Goal: Task Accomplishment & Management: Manage account settings

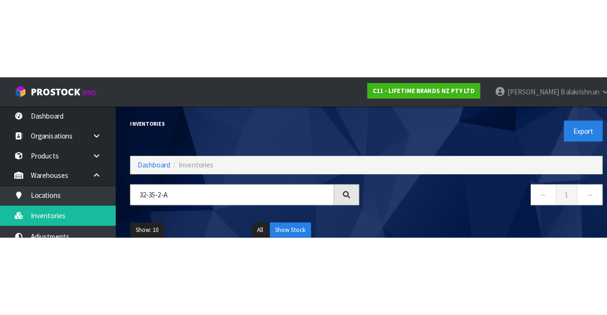
scroll to position [0, 30]
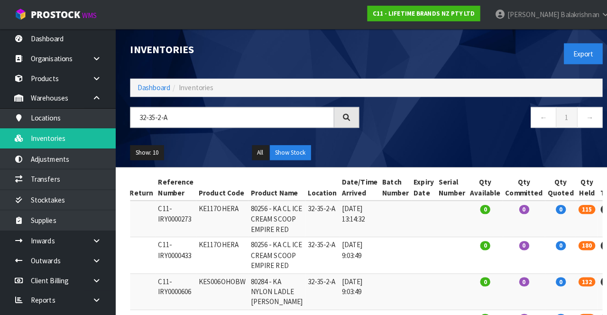
type input "32-35-2-A"
click at [73, 99] on link "Warehouses" at bounding box center [57, 96] width 114 height 19
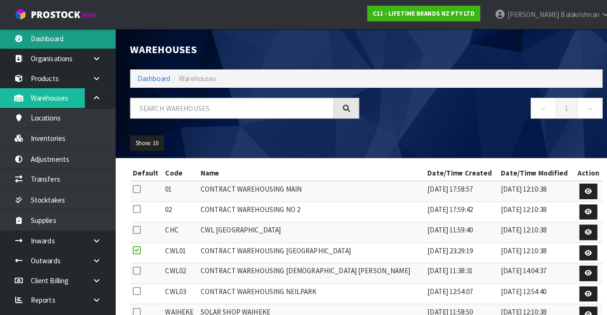
click at [32, 36] on link "Dashboard" at bounding box center [57, 37] width 114 height 19
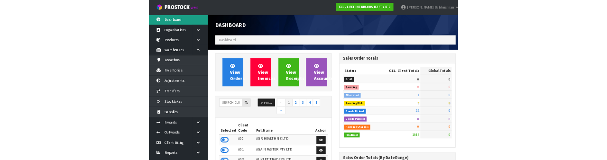
scroll to position [847, 239]
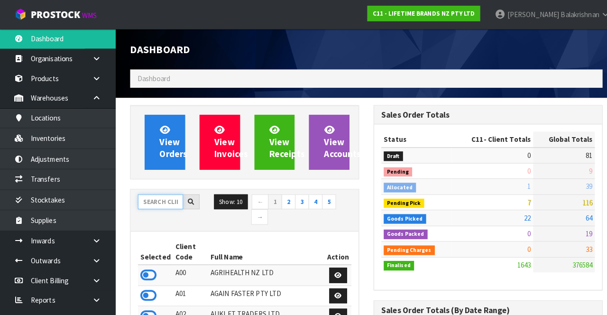
click at [151, 199] on input "text" at bounding box center [158, 198] width 45 height 15
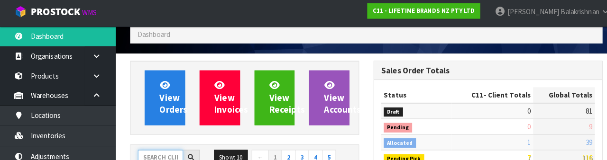
scroll to position [110, 0]
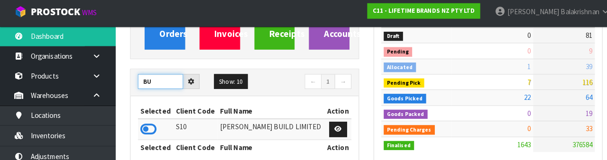
type input "B"
type input "LIFE"
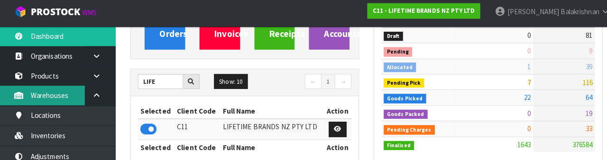
click at [33, 102] on link "Warehouses" at bounding box center [57, 96] width 114 height 19
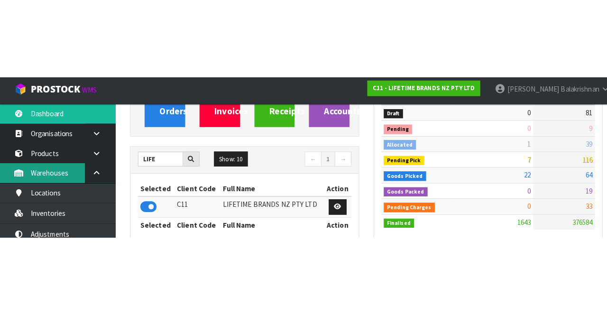
scroll to position [116, 0]
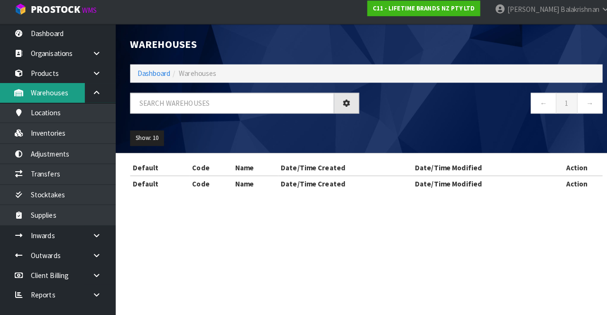
scroll to position [33, 0]
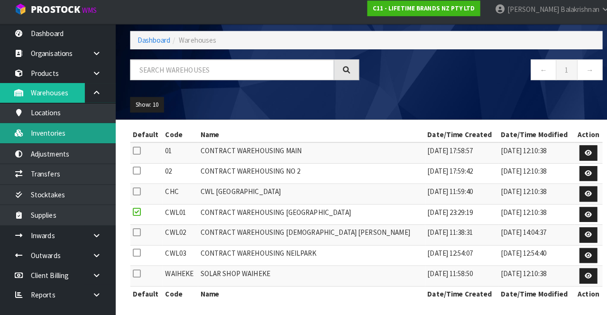
click at [57, 141] on link "Inventories" at bounding box center [57, 135] width 114 height 19
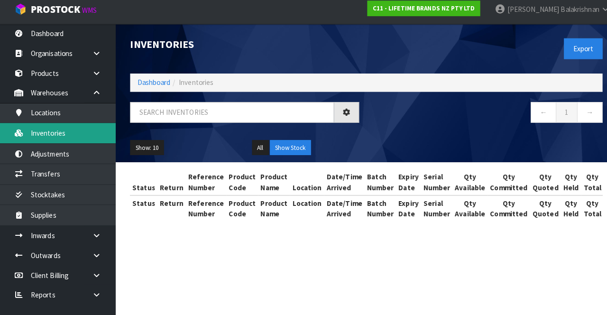
scroll to position [33, 0]
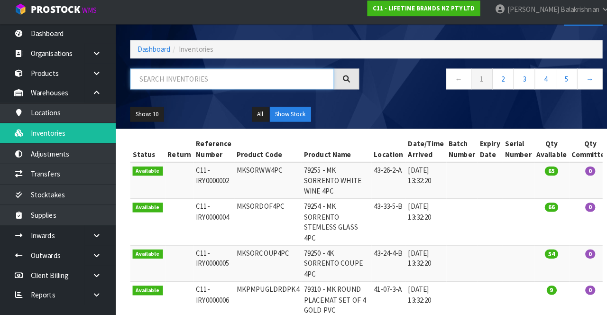
click at [164, 82] on input "text" at bounding box center [228, 83] width 201 height 20
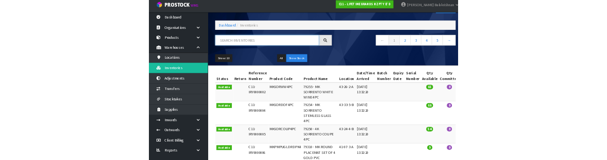
scroll to position [35, 0]
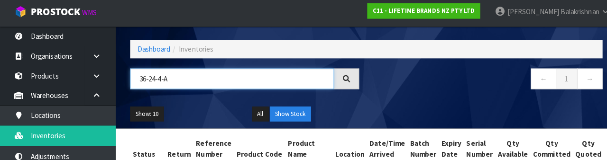
type input "36-24-4-A"
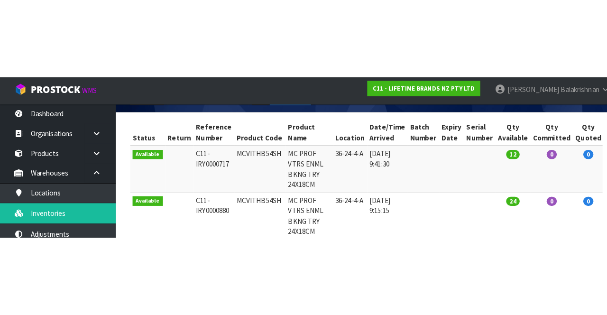
scroll to position [128, 0]
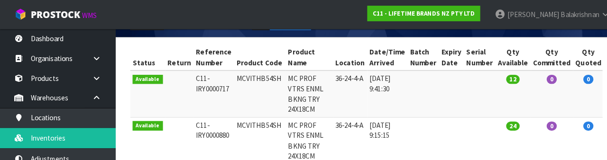
click at [390, 27] on nav "Toggle navigation ProStock WMS C11 - LIFETIME BRANDS NZ PTY LTD Raj Balakrishna…" at bounding box center [303, 14] width 607 height 29
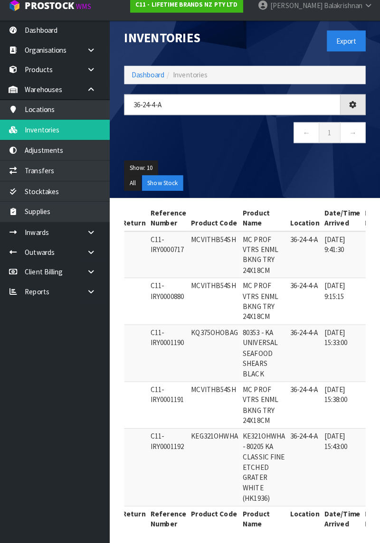
scroll to position [0, 42]
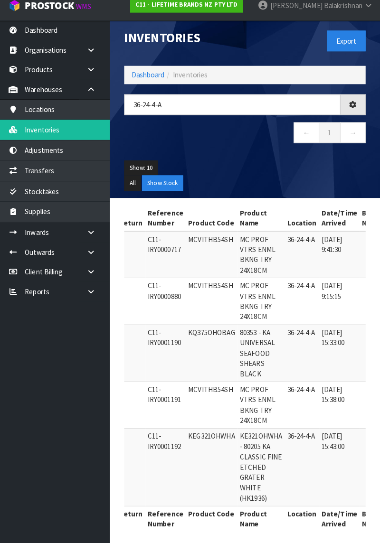
click at [324, 18] on span "Balakrishnan" at bounding box center [343, 13] width 38 height 9
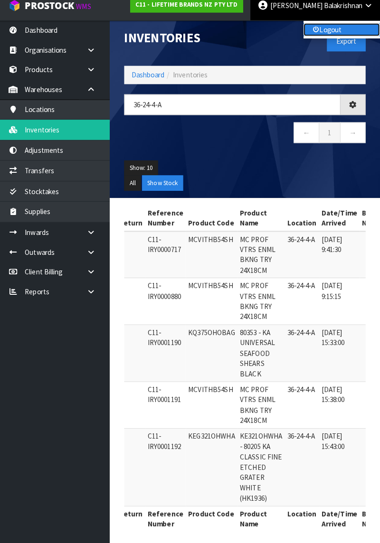
click at [319, 34] on link "Logout" at bounding box center [341, 37] width 75 height 13
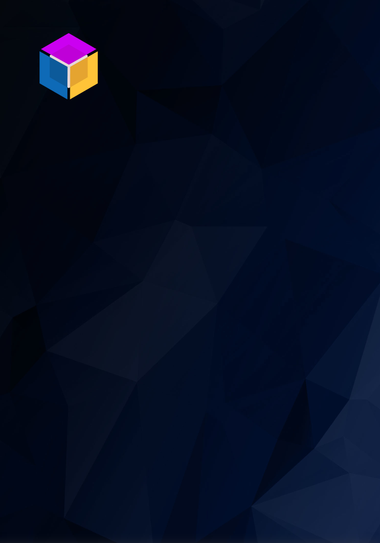
click at [110, 192] on section "P ro S tock WMS" at bounding box center [190, 271] width 380 height 543
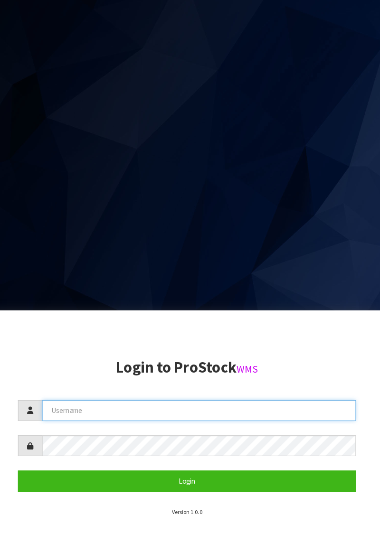
click at [102, 422] on input "text" at bounding box center [201, 412] width 308 height 20
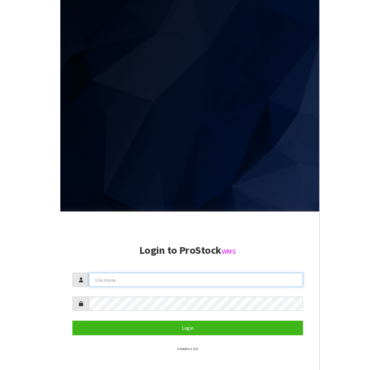
scroll to position [232, 0]
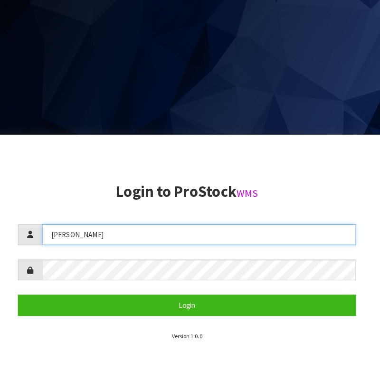
type input "[PERSON_NAME]"
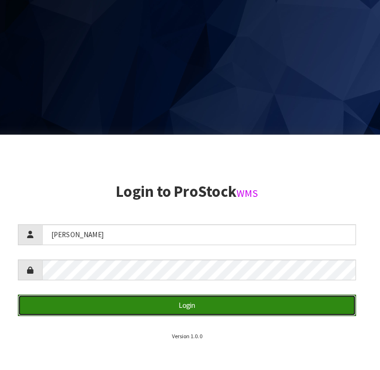
click at [68, 308] on button "Login" at bounding box center [190, 306] width 332 height 20
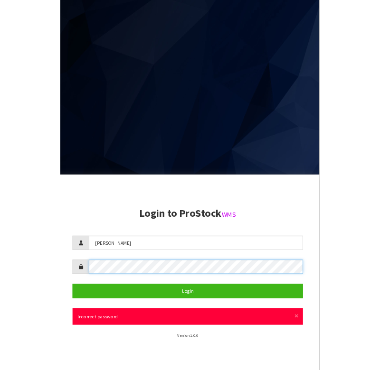
scroll to position [285, 0]
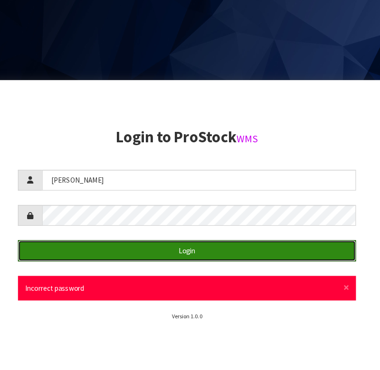
click at [57, 248] on button "Login" at bounding box center [190, 252] width 332 height 20
